Goal: Transaction & Acquisition: Purchase product/service

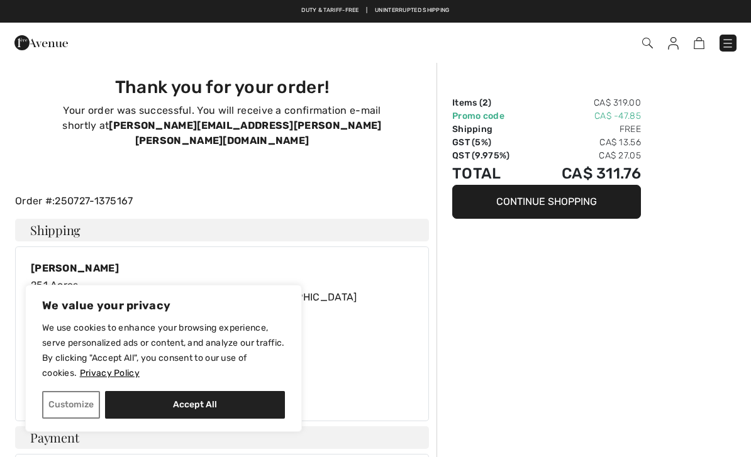
scroll to position [29, 0]
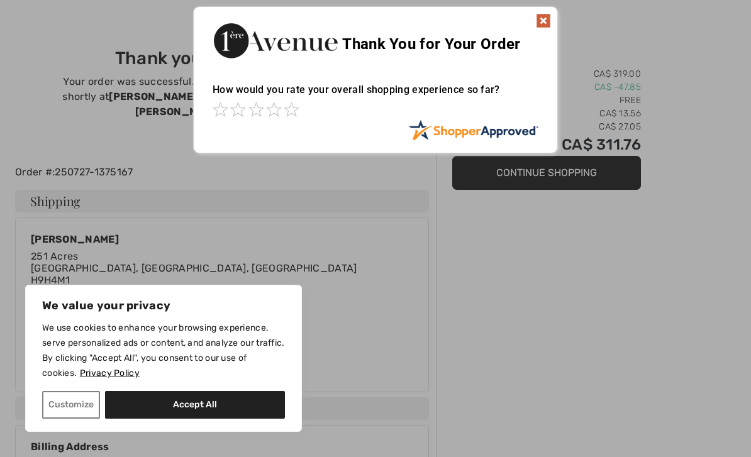
click at [509, 288] on div at bounding box center [375, 228] width 751 height 457
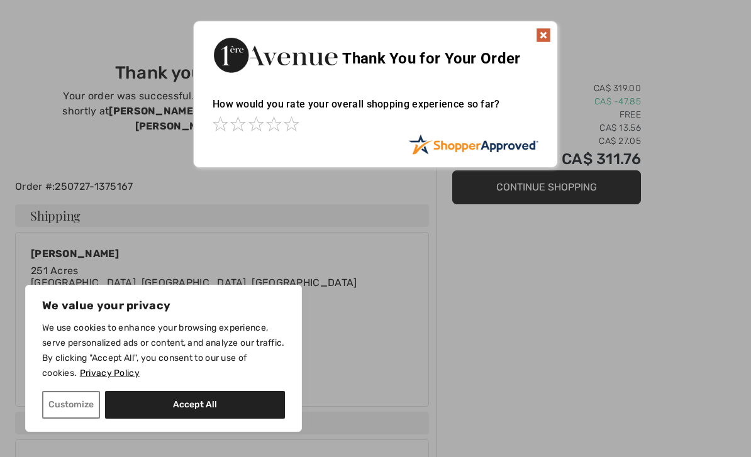
scroll to position [0, 0]
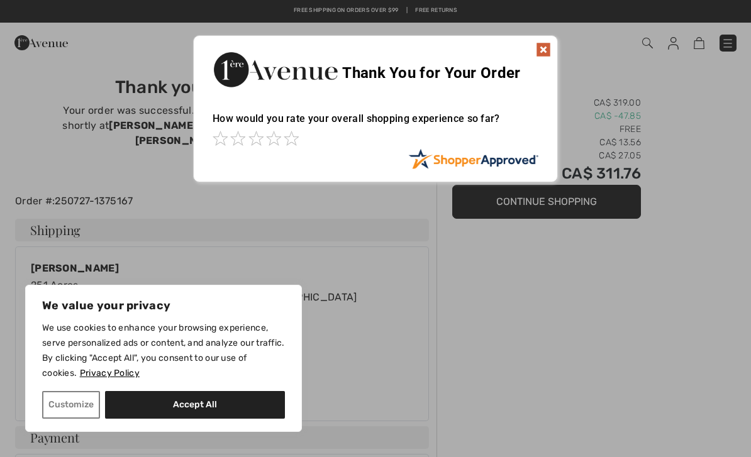
click at [548, 51] on img at bounding box center [543, 49] width 15 height 15
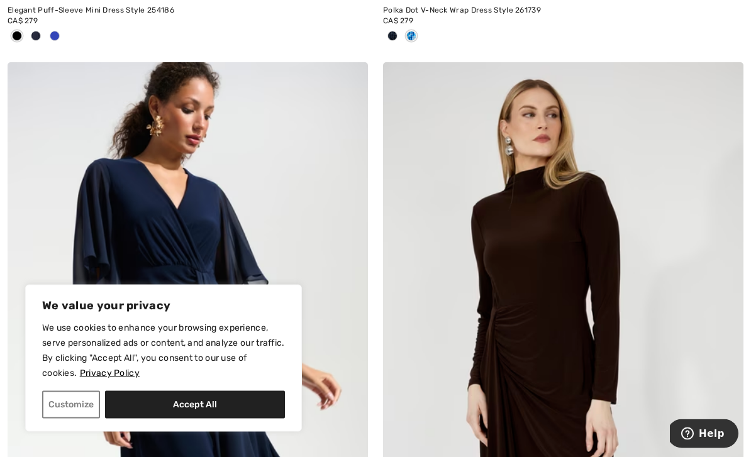
scroll to position [791, 0]
click at [211, 419] on button "Accept All" at bounding box center [195, 405] width 180 height 28
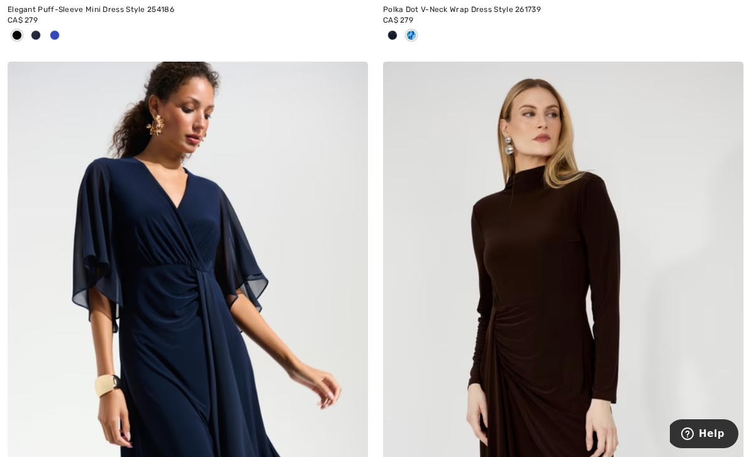
checkbox input "true"
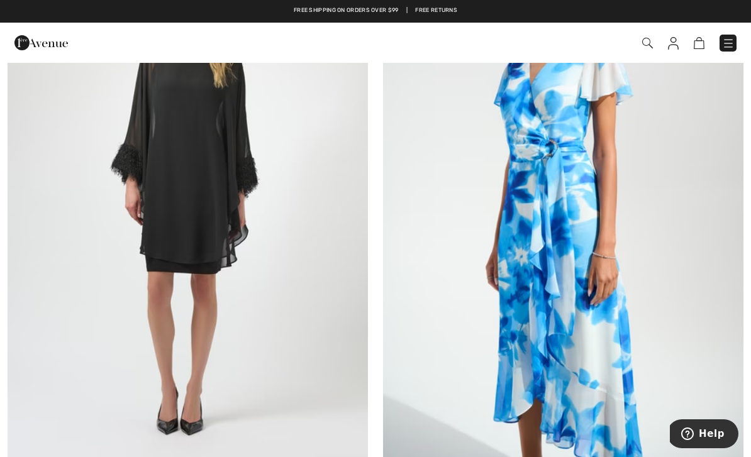
scroll to position [0, 0]
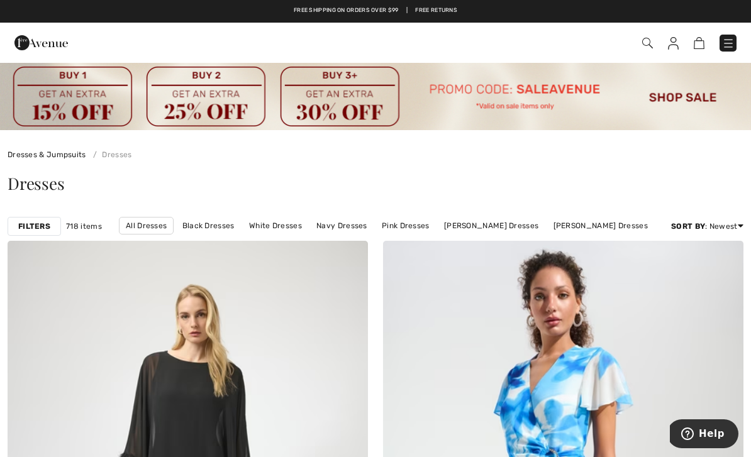
click at [677, 101] on img at bounding box center [375, 96] width 751 height 69
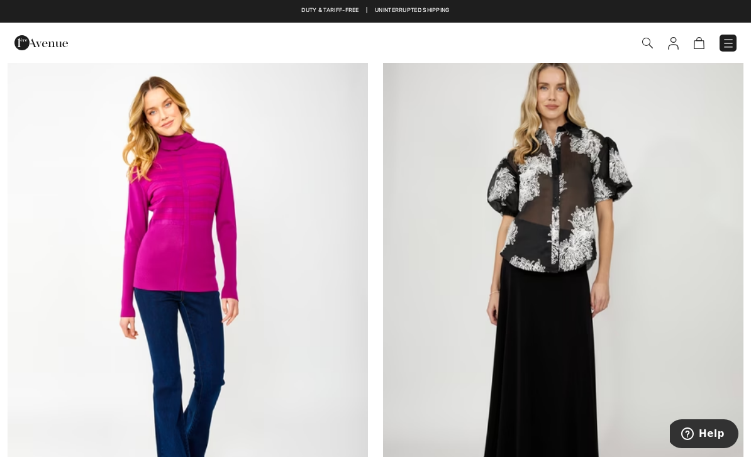
scroll to position [2626, 0]
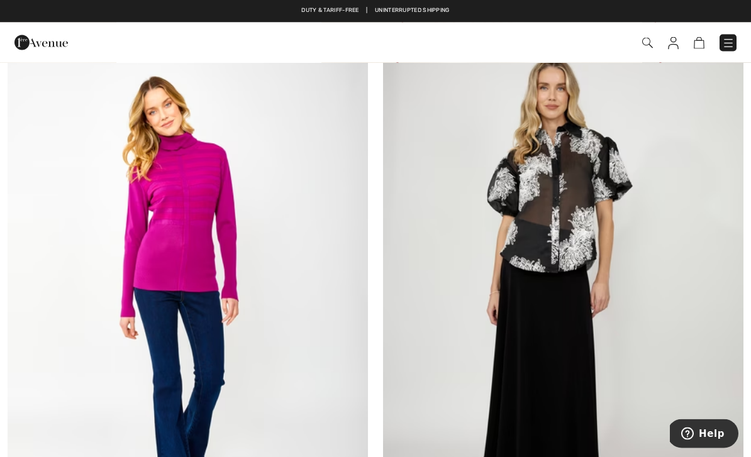
click at [575, 214] on img at bounding box center [563, 284] width 360 height 541
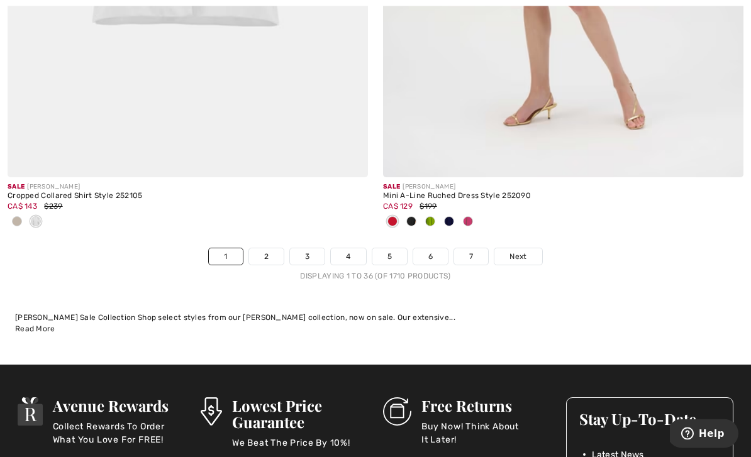
scroll to position [11161, 0]
click at [528, 248] on link "Next" at bounding box center [517, 256] width 47 height 16
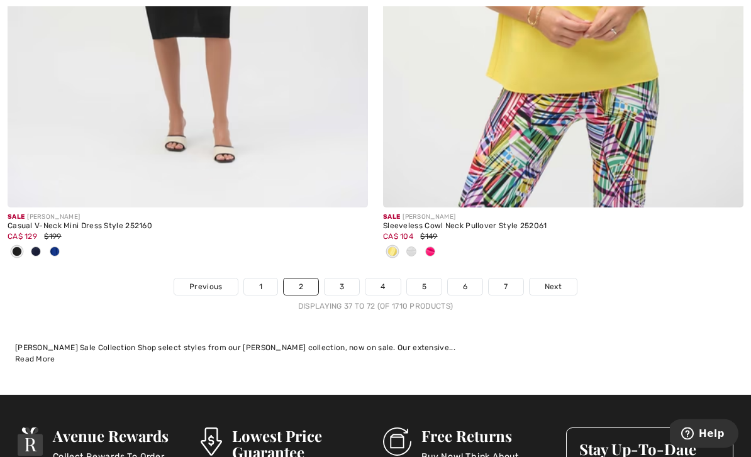
scroll to position [11195, 0]
click at [562, 284] on link "Next" at bounding box center [553, 287] width 47 height 16
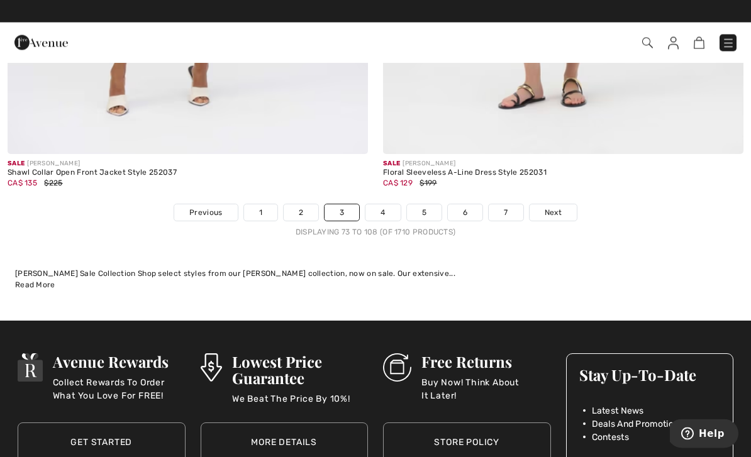
scroll to position [11303, 0]
